Goal: Answer question/provide support: Share knowledge or assist other users

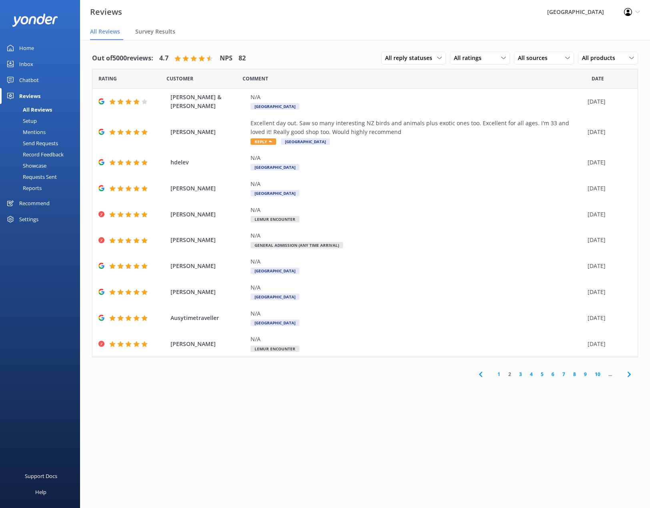
drag, startPoint x: 0, startPoint y: 0, endPoint x: 28, endPoint y: 66, distance: 71.3
click at [28, 66] on div "Inbox" at bounding box center [26, 64] width 14 height 16
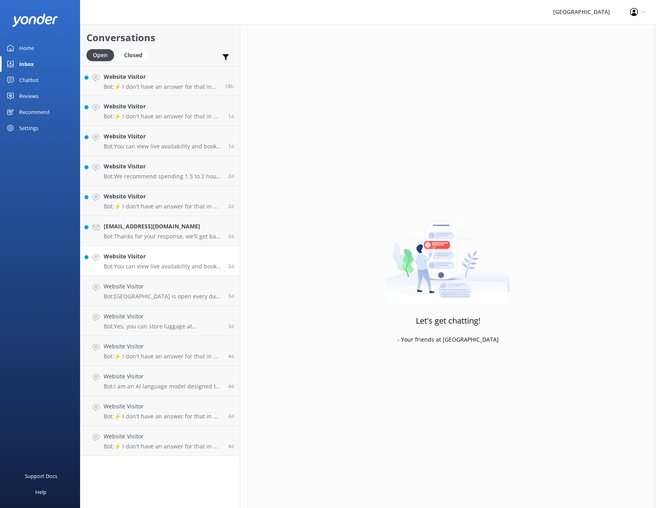
click at [134, 261] on div "Website Visitor Bot: You can view live availability and book your tickets onlin…" at bounding box center [163, 261] width 118 height 18
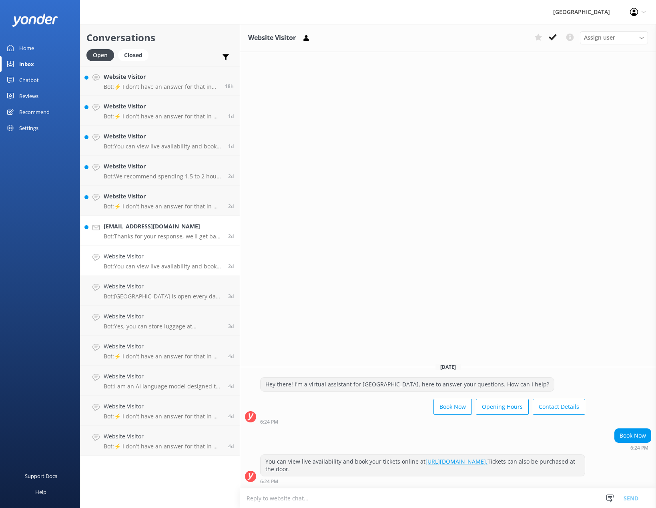
click at [151, 230] on h4 "[EMAIL_ADDRESS][DOMAIN_NAME]" at bounding box center [163, 226] width 118 height 9
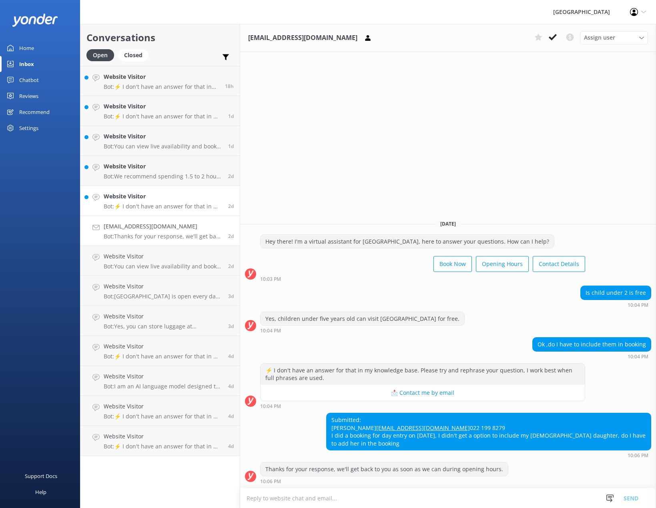
click at [152, 204] on p "Bot: ⚡ I don't have an answer for that in my knowledge base. Please try and rep…" at bounding box center [163, 206] width 118 height 7
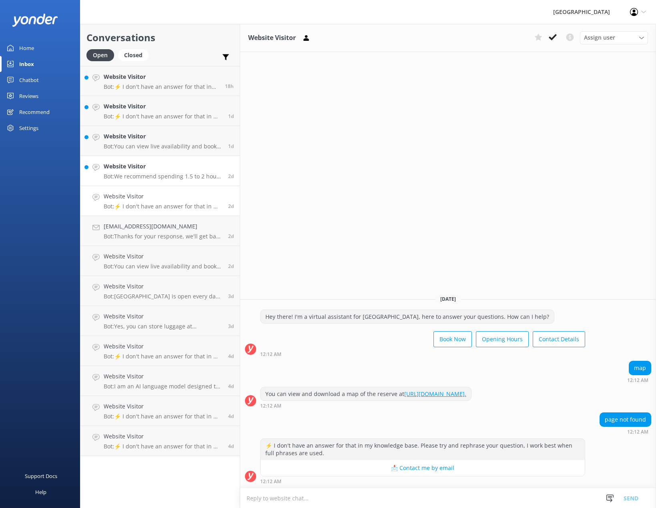
click at [142, 179] on p "Bot: We recommend spending 1.5 to 2 hours walking around the Reserve to get the…" at bounding box center [163, 176] width 118 height 7
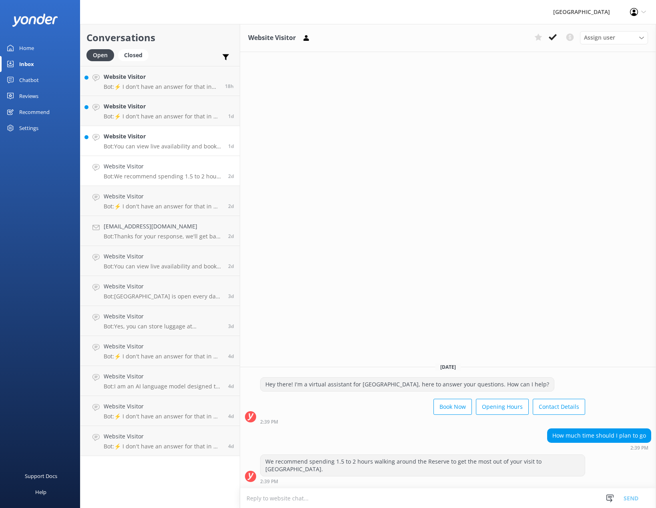
click at [129, 149] on p "Bot: You can view live availability and book your tickets online at [URL][DOMAI…" at bounding box center [163, 146] width 118 height 7
click at [144, 121] on link "Website Visitor Bot: ⚡ I don't have an answer for that in my knowledge base. Pl…" at bounding box center [159, 111] width 159 height 30
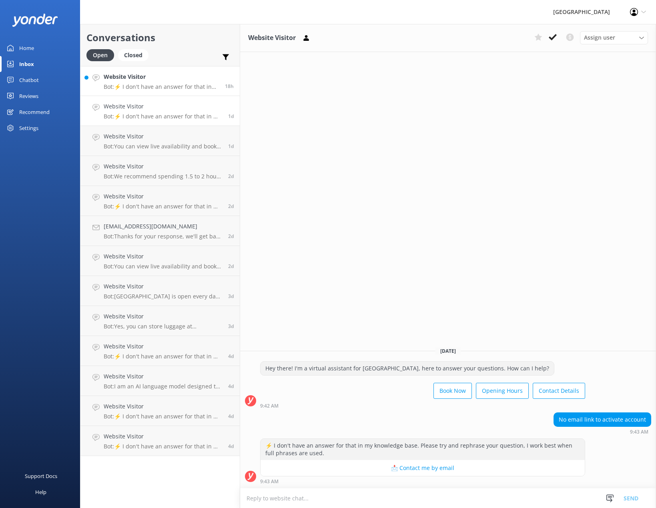
click at [139, 82] on div "Website Visitor Bot: ⚡ I don't have an answer for that in my knowledge base. Pl…" at bounding box center [161, 80] width 115 height 17
click at [21, 82] on div "Chatbot" at bounding box center [29, 80] width 20 height 16
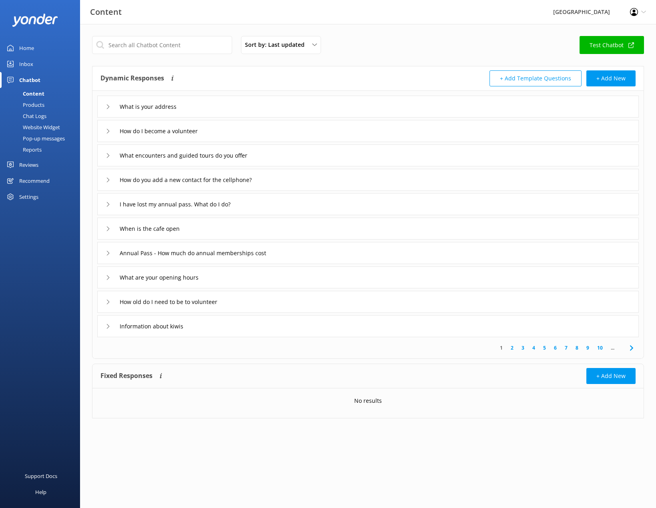
click at [37, 116] on div "Chat Logs" at bounding box center [26, 115] width 42 height 11
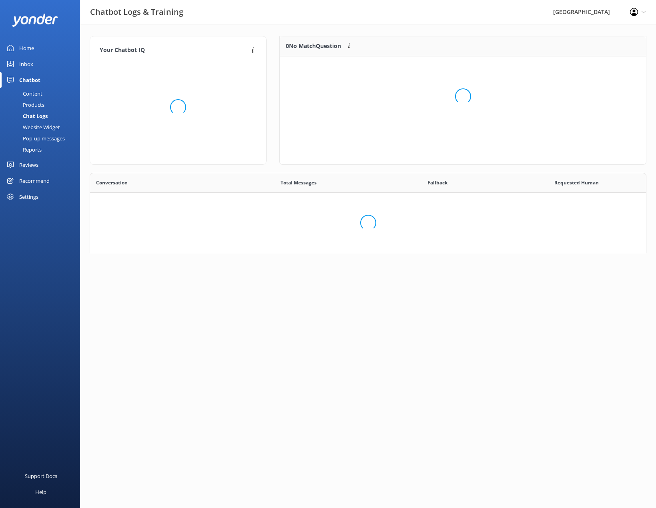
scroll to position [274, 550]
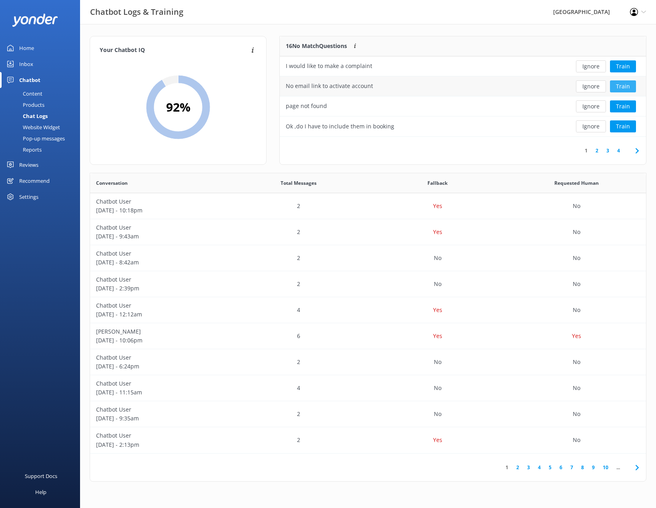
click at [627, 90] on button "Train" at bounding box center [623, 86] width 26 height 12
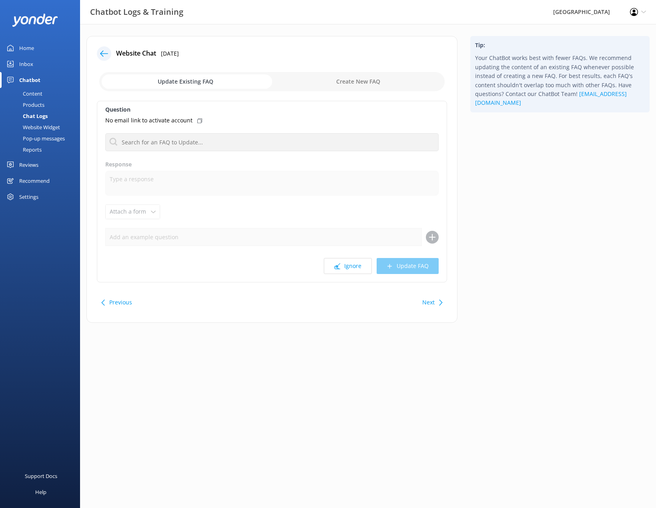
click at [338, 86] on input "checkbox" at bounding box center [271, 81] width 345 height 19
checkbox input "true"
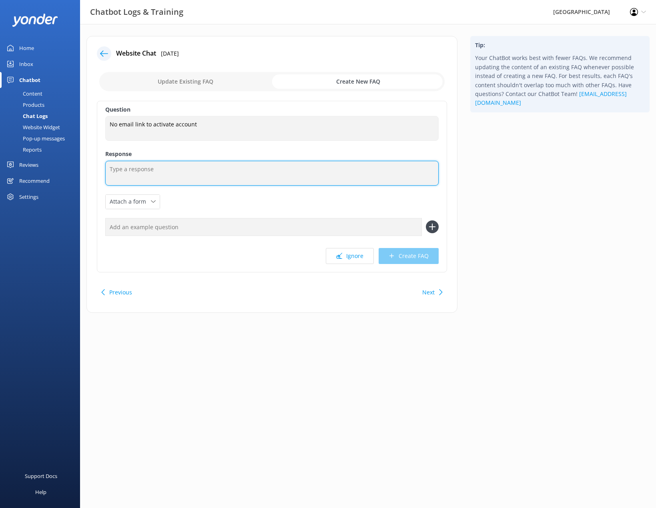
click at [139, 168] on textarea at bounding box center [271, 173] width 333 height 25
type textarea "I"
click at [340, 170] on textarea "Please email [EMAIL_ADDRESS][DOMAIN_NAME] if you are having issues activating y…" at bounding box center [271, 173] width 333 height 25
type textarea "Please email [EMAIL_ADDRESS][DOMAIN_NAME] if you are having issues activating y…"
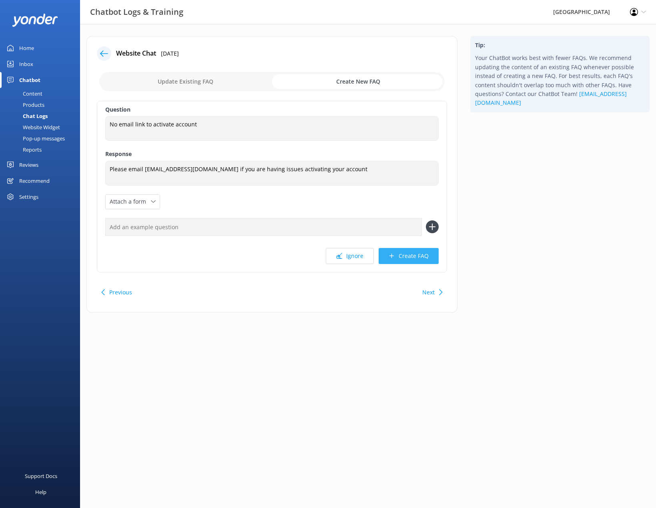
click at [392, 254] on use at bounding box center [391, 256] width 4 height 4
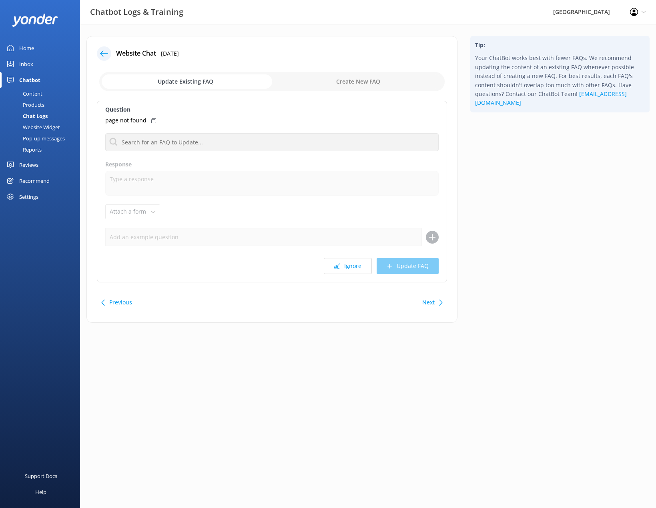
click at [126, 121] on p "page not found" at bounding box center [125, 120] width 41 height 9
click at [154, 119] on icon at bounding box center [153, 120] width 5 height 5
click at [117, 125] on p "page not found" at bounding box center [125, 120] width 41 height 9
click at [359, 265] on button "Ignore" at bounding box center [348, 266] width 48 height 16
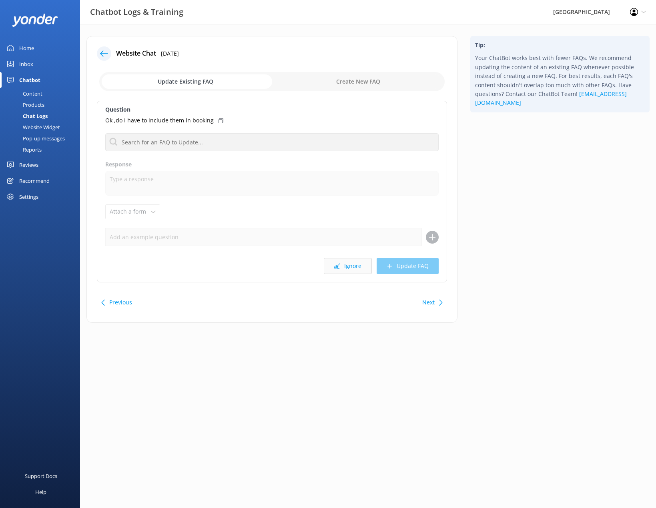
click at [346, 264] on button "Ignore" at bounding box center [348, 266] width 48 height 16
click at [432, 302] on button "Next" at bounding box center [428, 302] width 12 height 16
click at [358, 270] on button "Ignore" at bounding box center [348, 266] width 48 height 16
click at [360, 270] on button "Ignore" at bounding box center [348, 266] width 48 height 16
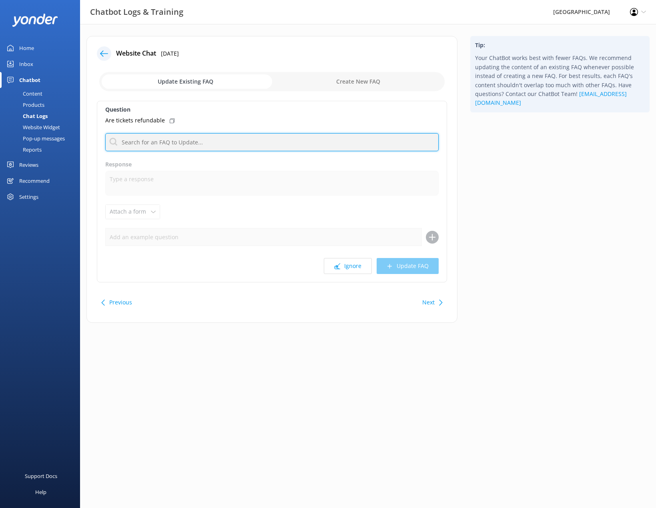
click at [182, 142] on input "text" at bounding box center [271, 142] width 333 height 18
type input "r"
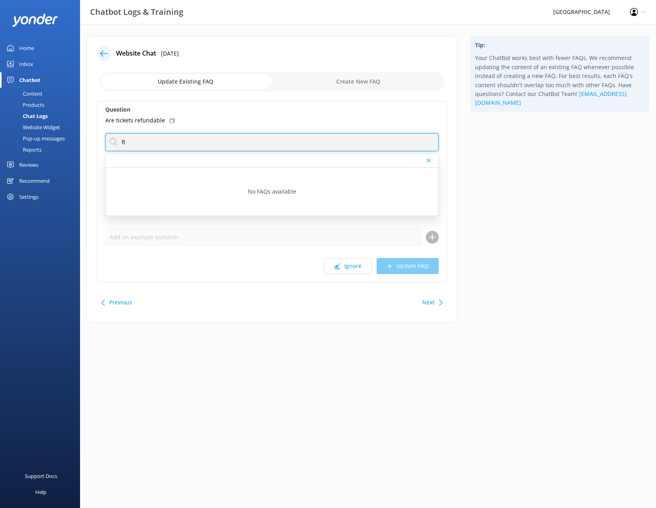
type input "f"
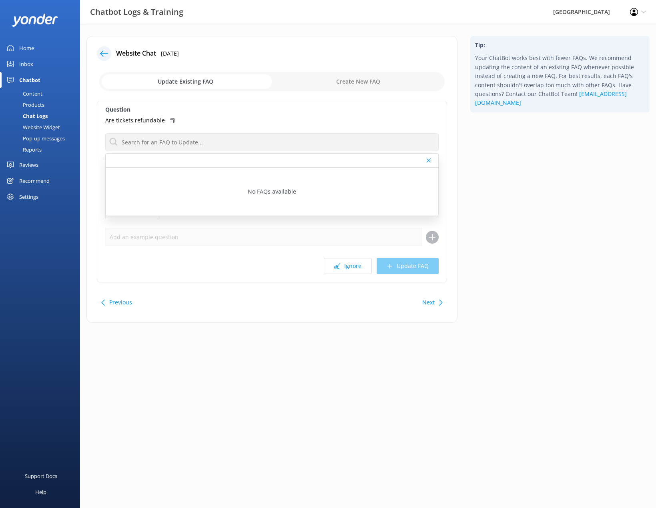
click at [430, 302] on button "Next" at bounding box center [428, 302] width 12 height 16
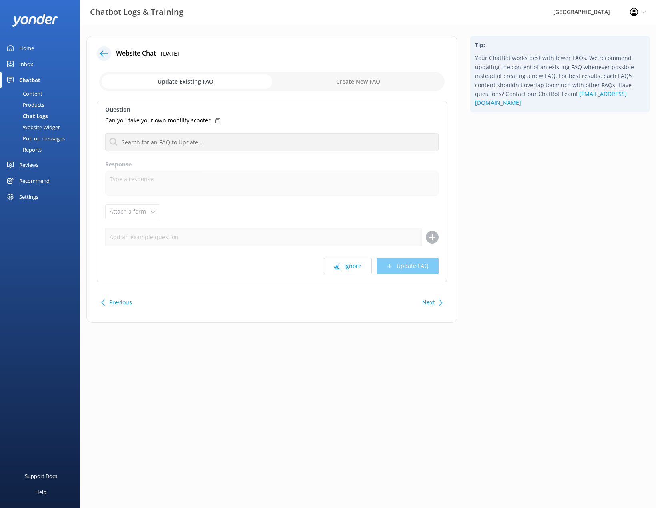
click at [110, 302] on button "Previous" at bounding box center [120, 302] width 23 height 16
click at [352, 273] on button "Ignore" at bounding box center [348, 266] width 48 height 16
drag, startPoint x: 172, startPoint y: 133, endPoint x: 172, endPoint y: 139, distance: 6.0
click at [172, 133] on input "text" at bounding box center [271, 142] width 333 height 18
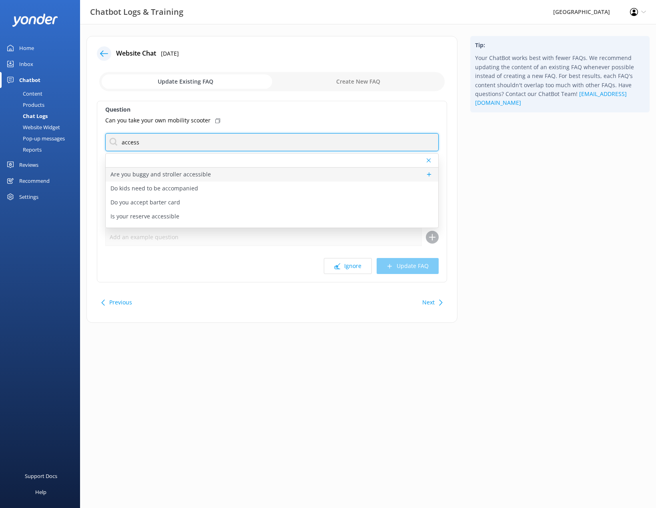
type input "access"
click at [173, 174] on p "Are you buggy and stroller accessible" at bounding box center [160, 174] width 100 height 9
type textarea "Willowbank is easily accessible to buggies and pushchairs, and we encourage par…"
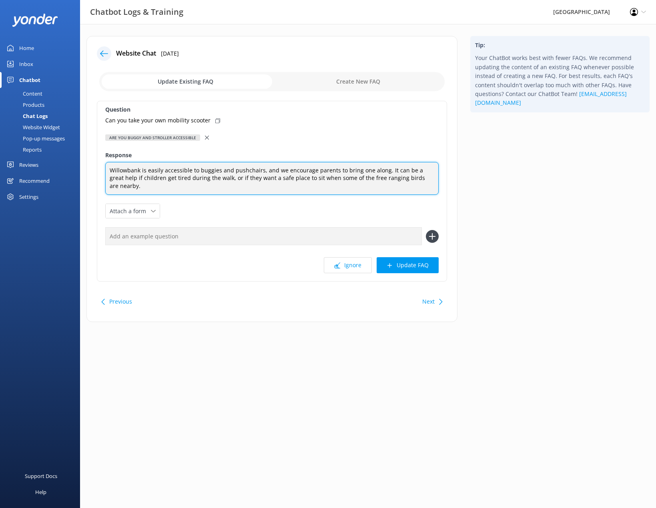
drag, startPoint x: 109, startPoint y: 168, endPoint x: 258, endPoint y: 172, distance: 149.3
click at [258, 172] on textarea "Willowbank is easily accessible to buggies and pushchairs, and we encourage par…" at bounding box center [271, 178] width 333 height 33
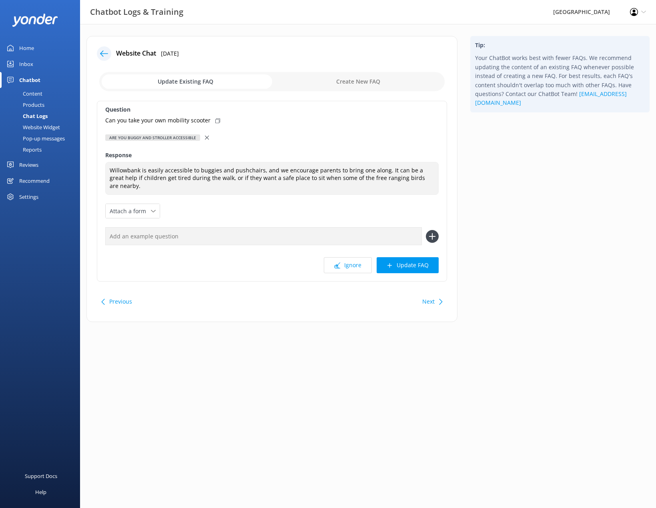
click at [367, 84] on input "checkbox" at bounding box center [271, 81] width 345 height 19
checkbox input "true"
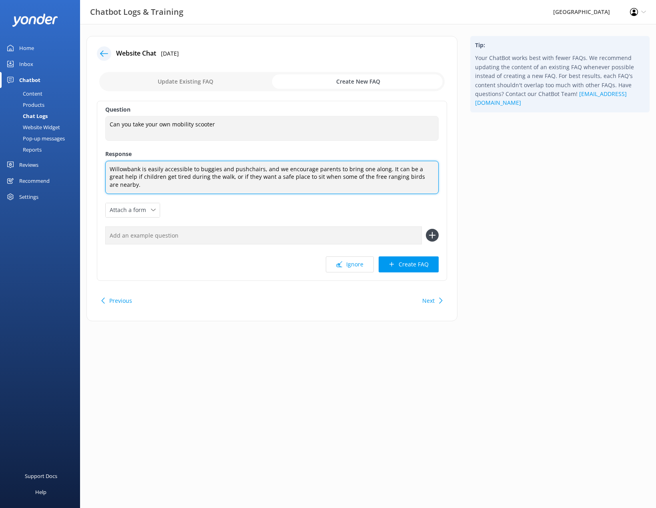
click at [281, 175] on textarea "Willowbank is easily accessible to buggies and pushchairs, and we encourage par…" at bounding box center [271, 177] width 333 height 33
drag, startPoint x: 430, startPoint y: 176, endPoint x: 103, endPoint y: 162, distance: 327.1
click at [103, 162] on div "Question Can you take your own mobility scooter Can you take your own mobility …" at bounding box center [272, 191] width 350 height 180
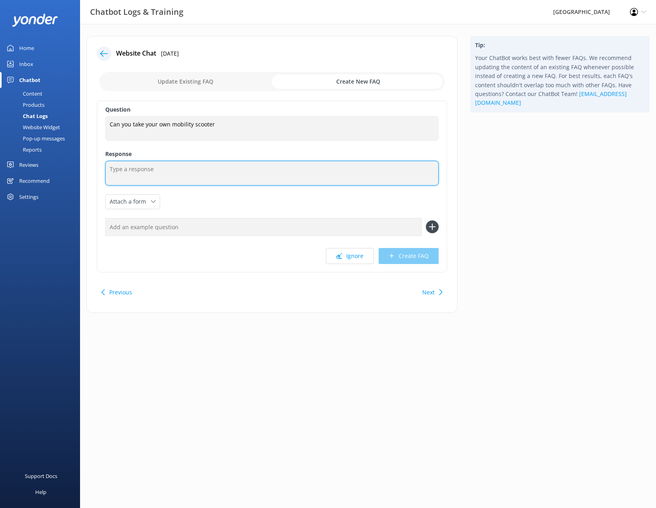
paste textarea "Willowbank is easily accessible to buggies and pushchairs"
drag, startPoint x: 274, startPoint y: 171, endPoint x: 198, endPoint y: 169, distance: 76.8
click at [198, 169] on textarea "Willowbank is easily accessible to buggies and pushchairs" at bounding box center [271, 173] width 333 height 25
click at [213, 172] on textarea "Willowbank is easily accessible to wheelchiars and mobility scooters" at bounding box center [271, 173] width 333 height 25
click at [217, 165] on textarea "Willowbank is easily accessible to wheelchiars and mobility scooters" at bounding box center [271, 173] width 333 height 25
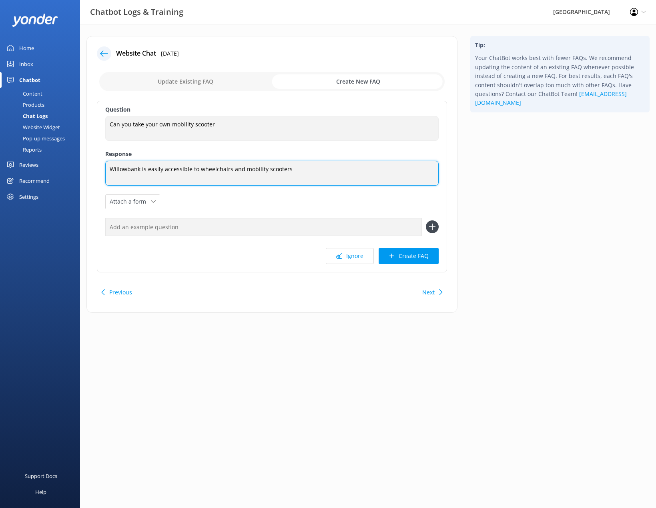
click at [291, 168] on textarea "Willowbank is easily accessible to wheelchairs and mobility scooters" at bounding box center [271, 173] width 333 height 25
click at [196, 170] on textarea "Willowbank is easily accessible to wheelchairs and mobility scooters" at bounding box center [271, 173] width 333 height 25
drag, startPoint x: 298, startPoint y: 166, endPoint x: 233, endPoint y: 171, distance: 65.8
click at [233, 171] on textarea "Willowbank is easily accessible for wheelchairs and mobility scooters" at bounding box center [271, 173] width 333 height 25
click at [210, 174] on textarea "Willowbank is easily accessible for wheelchairs users" at bounding box center [271, 173] width 333 height 25
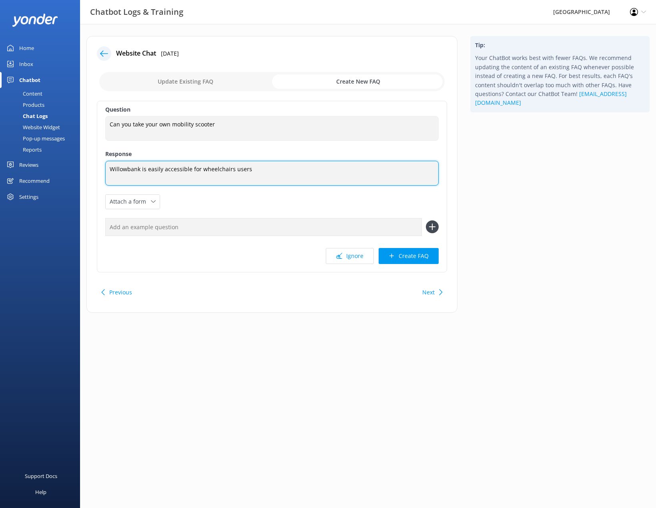
click at [213, 170] on textarea "Willowbank is easily accessible for wheelchairs users" at bounding box center [271, 173] width 333 height 25
type textarea "Willowbank is easily accessible for wheelchair users"
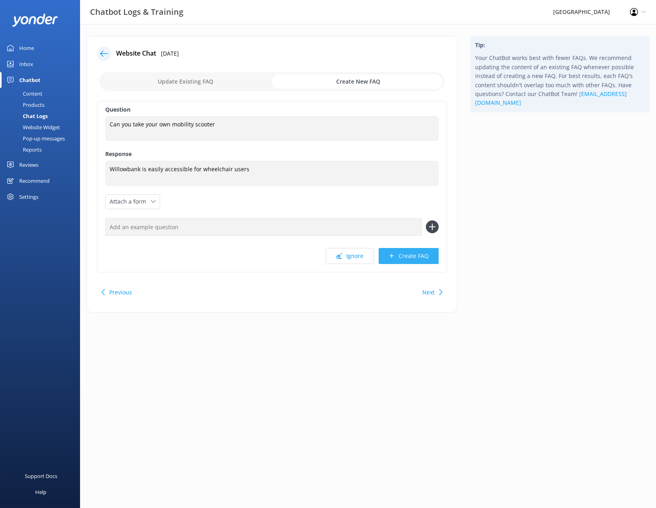
click at [402, 253] on button "Create FAQ" at bounding box center [408, 256] width 60 height 16
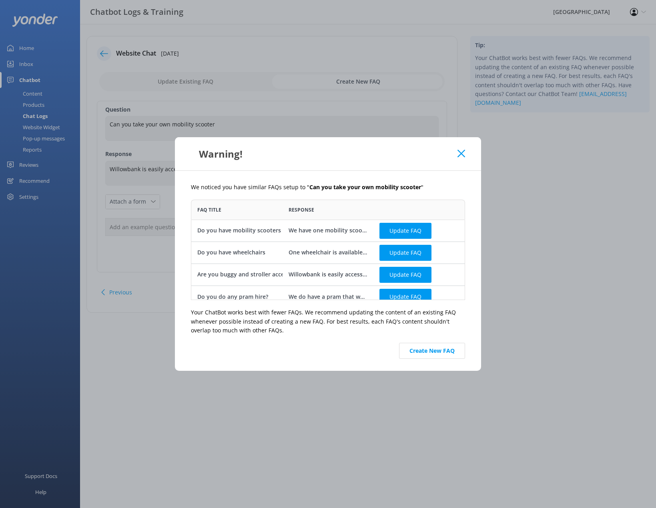
click at [337, 230] on div "We have one mobility scooter available to hire for $10 (subject to availability…" at bounding box center [327, 230] width 79 height 9
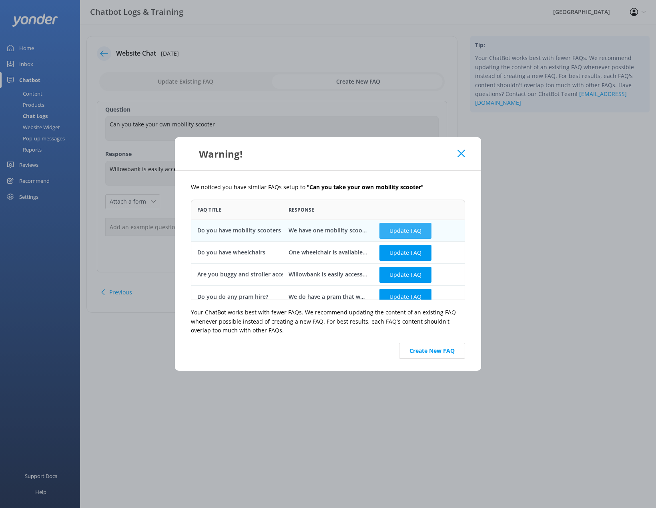
click at [386, 230] on button "Update FAQ" at bounding box center [405, 231] width 52 height 16
checkbox input "false"
type textarea "We have one mobility scooter available to hire for $10 (subject to availability…"
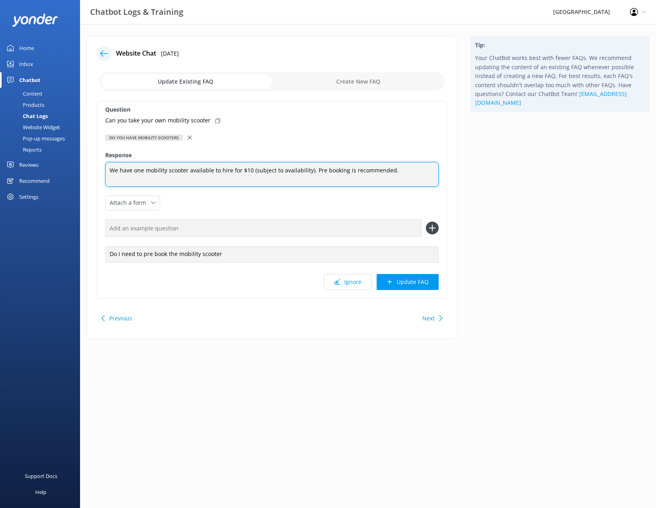
drag, startPoint x: 393, startPoint y: 172, endPoint x: 99, endPoint y: 180, distance: 294.5
click at [99, 180] on div "Question Can you take your own mobility scooter Do you have mobility scooters A…" at bounding box center [272, 200] width 350 height 198
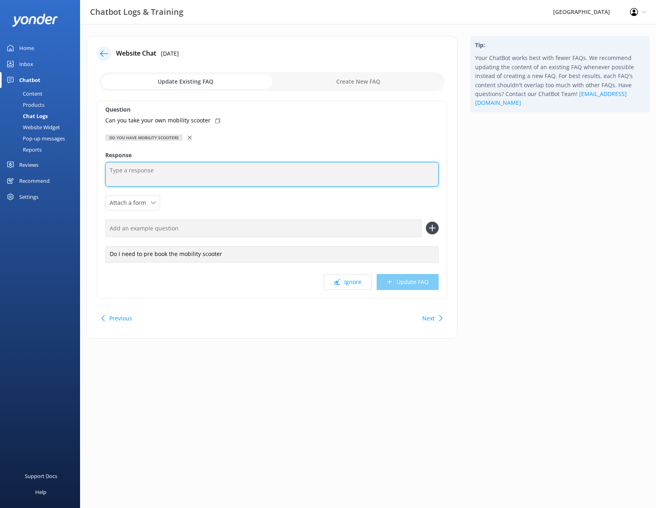
paste textarea "Willowbank is easily accessible to buggies and pushchairs"
drag, startPoint x: 277, startPoint y: 170, endPoint x: 191, endPoint y: 170, distance: 86.0
click at [191, 170] on textarea "Willowbank is easily accessible to buggies and pushchairs" at bounding box center [271, 174] width 333 height 25
click at [207, 176] on textarea "Willowbank is easily accessible for wheelchair users." at bounding box center [271, 174] width 333 height 25
click at [211, 166] on textarea "Willowbank is easily accessible for wheelchair users." at bounding box center [271, 174] width 333 height 25
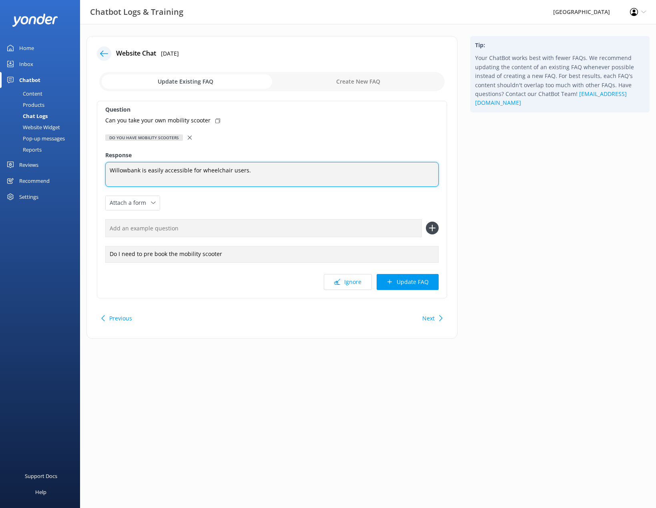
click at [258, 170] on textarea "Willowbank is easily accessible for wheelchair users." at bounding box center [271, 174] width 333 height 25
type textarea "Willowbank is easily accessible for wheelchair users."
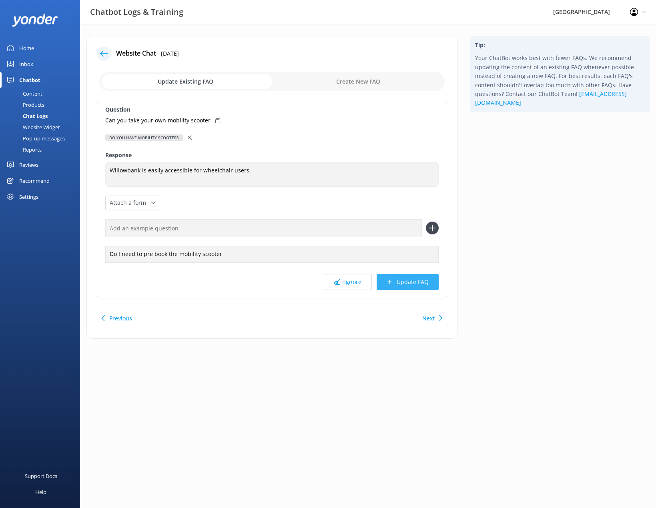
click at [405, 285] on button "Update FAQ" at bounding box center [407, 282] width 62 height 16
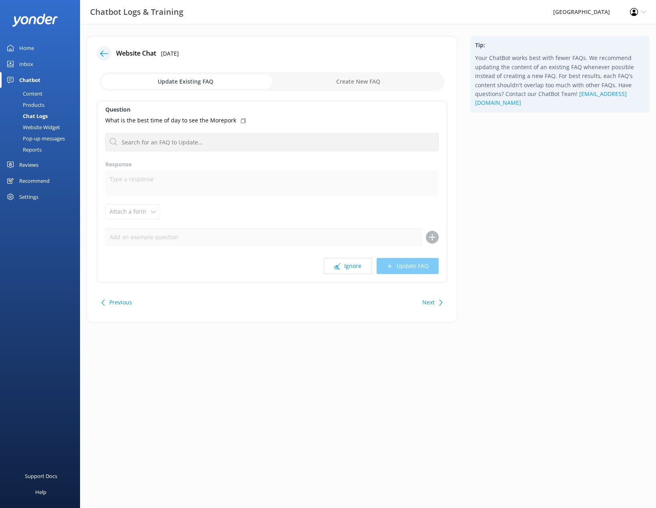
click at [434, 304] on button "Next" at bounding box center [428, 302] width 12 height 16
click at [37, 116] on div "Chat Logs" at bounding box center [26, 115] width 43 height 11
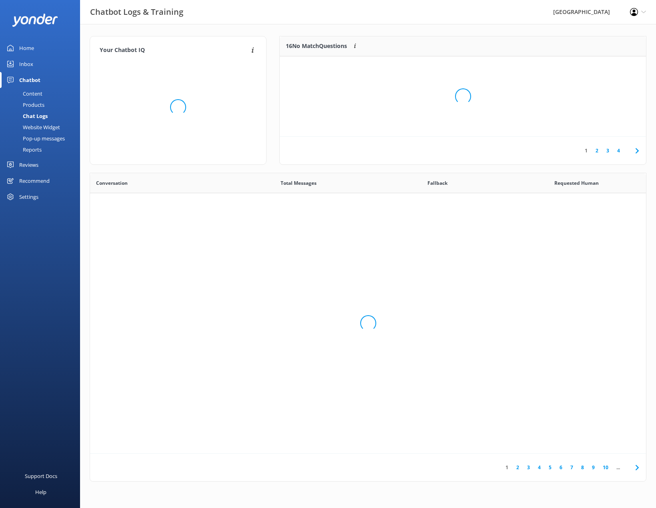
scroll to position [274, 550]
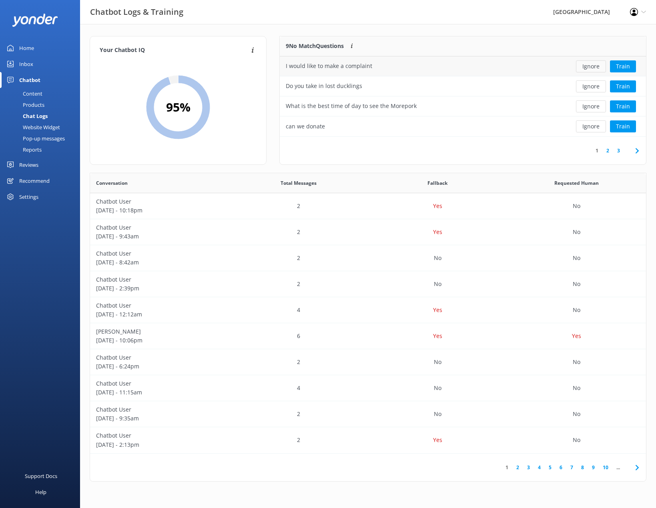
click at [588, 67] on button "Ignore" at bounding box center [591, 66] width 30 height 12
